Goal: Check status: Check status

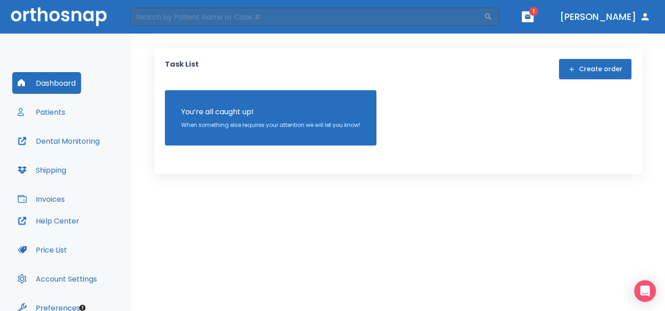
click at [53, 113] on button "Patients" at bounding box center [41, 112] width 58 height 22
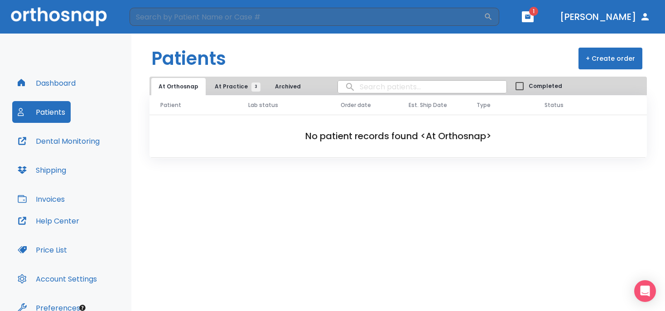
click at [224, 86] on span "At Practice 3" at bounding box center [235, 86] width 41 height 8
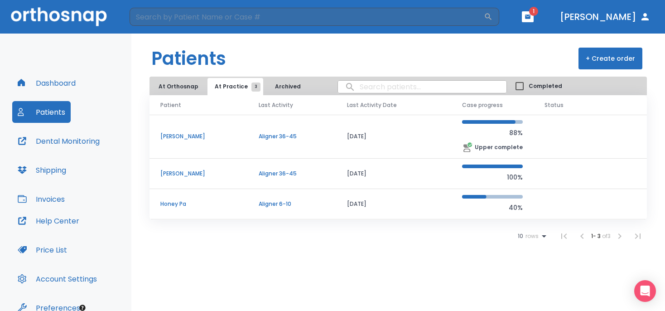
click at [178, 174] on p "Cynthia Moore" at bounding box center [198, 173] width 77 height 8
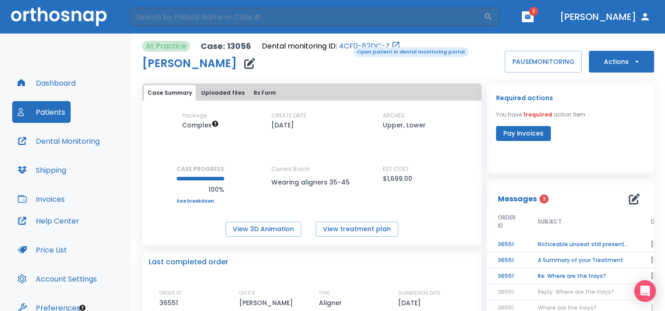
click at [347, 46] on link "4CF0-82DC-Z" at bounding box center [364, 46] width 51 height 11
